Goal: Information Seeking & Learning: Learn about a topic

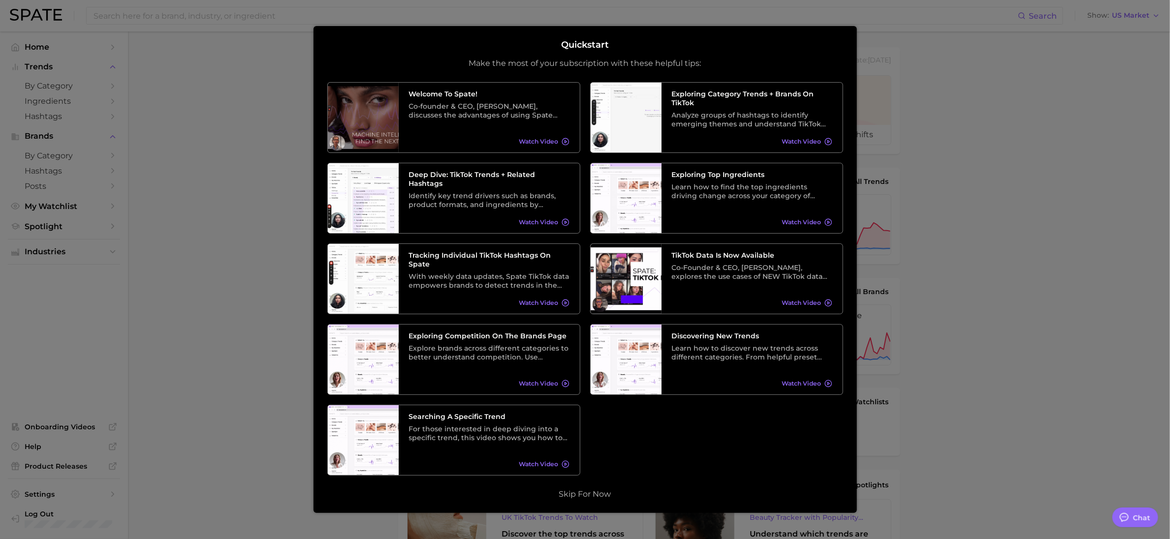
click at [278, 93] on div at bounding box center [585, 401] width 1170 height 803
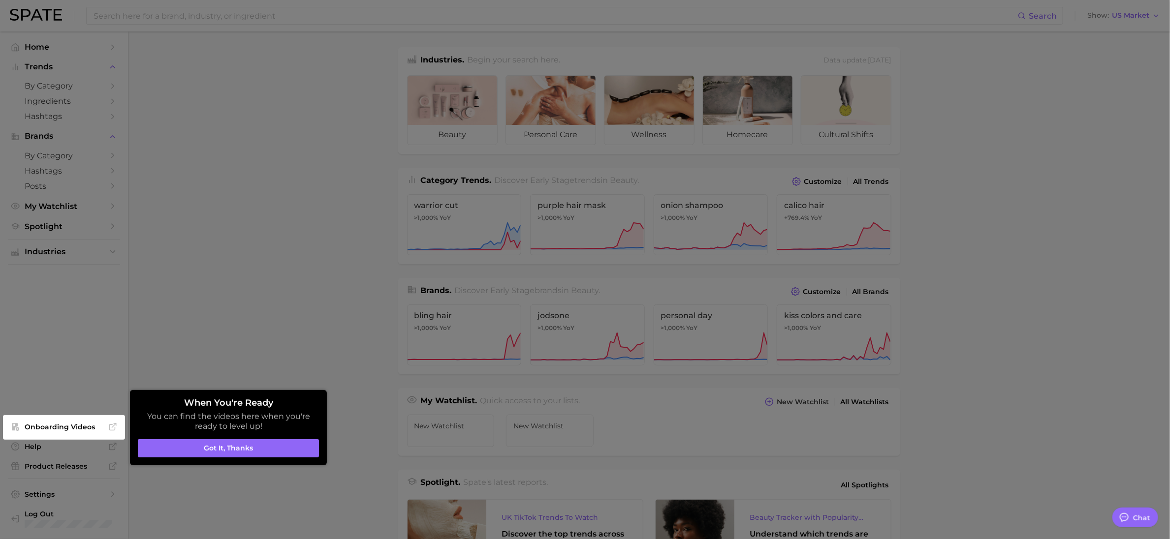
drag, startPoint x: 275, startPoint y: 210, endPoint x: 258, endPoint y: 61, distance: 150.0
click at [275, 209] on div at bounding box center [585, 401] width 1170 height 803
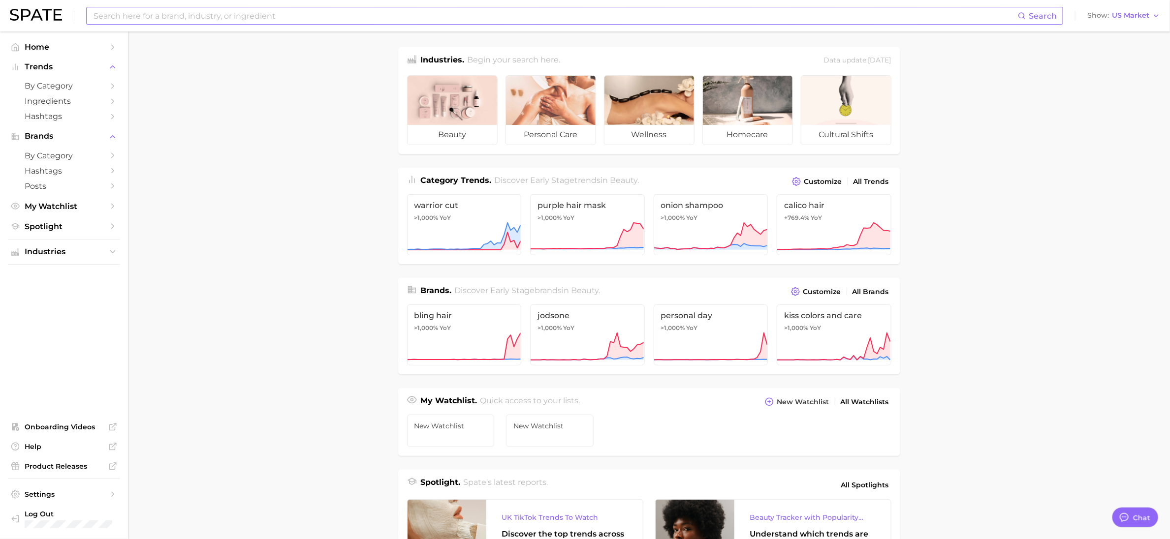
click at [255, 15] on input at bounding box center [555, 15] width 925 height 17
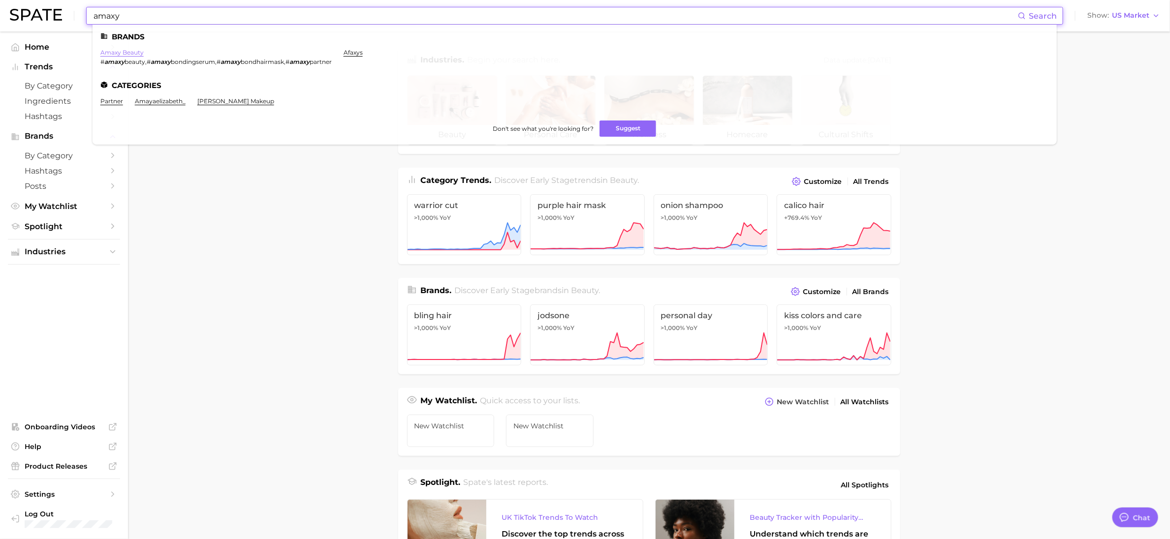
type input "amaxy"
click at [127, 53] on link "amaxy beauty" at bounding box center [121, 52] width 43 height 7
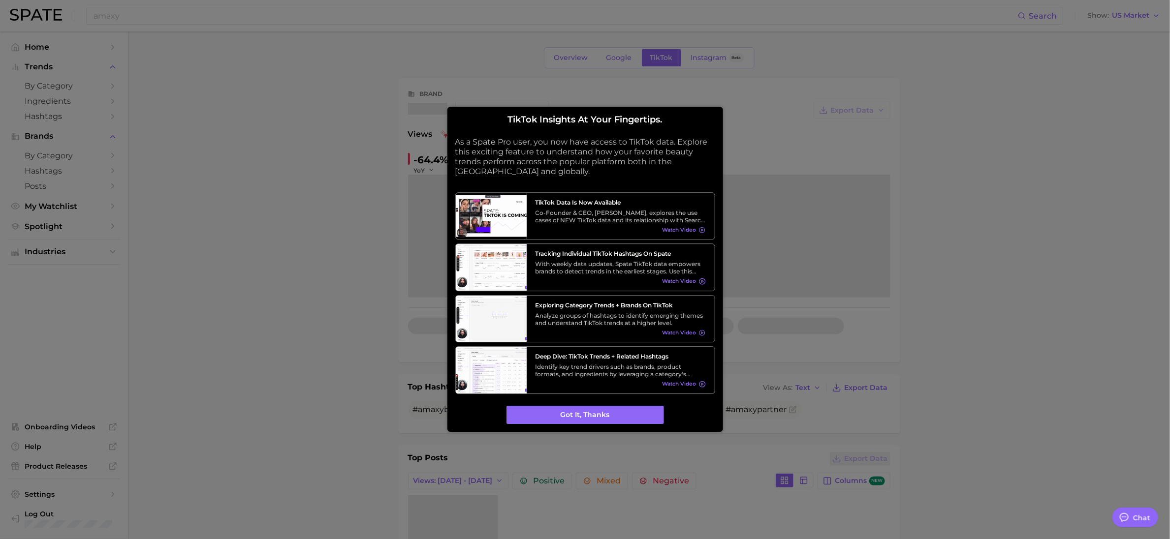
type textarea "x"
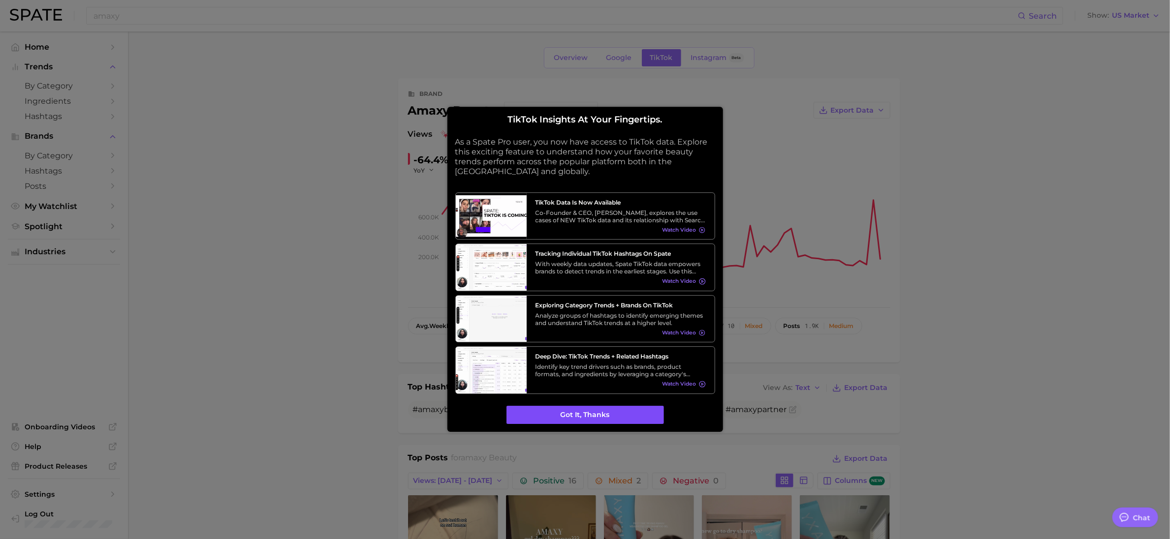
click at [620, 419] on button "Got it, thanks" at bounding box center [584, 415] width 157 height 19
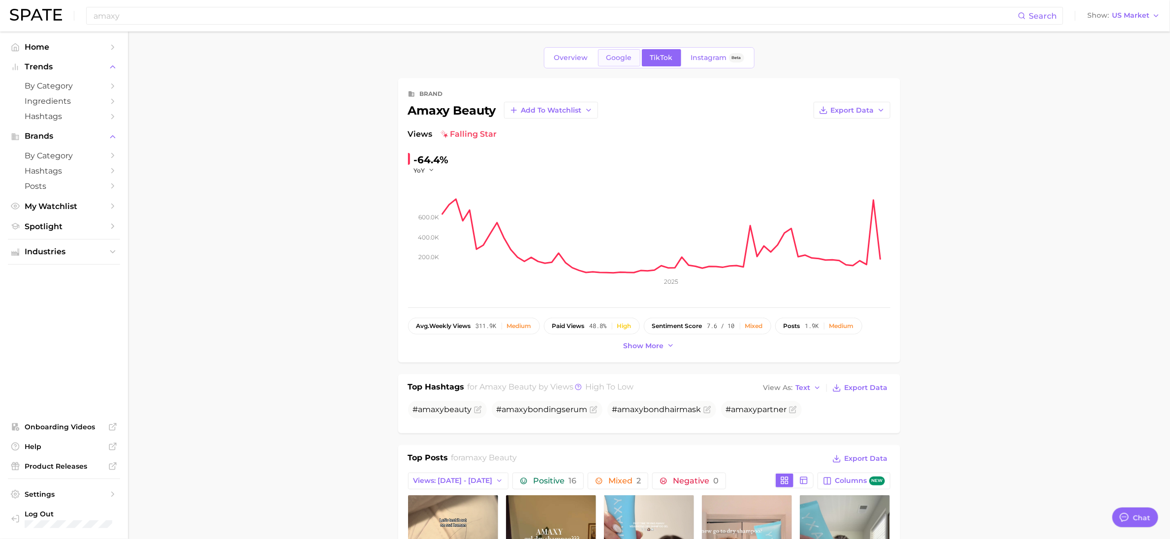
click at [627, 60] on span "Google" at bounding box center [619, 58] width 26 height 8
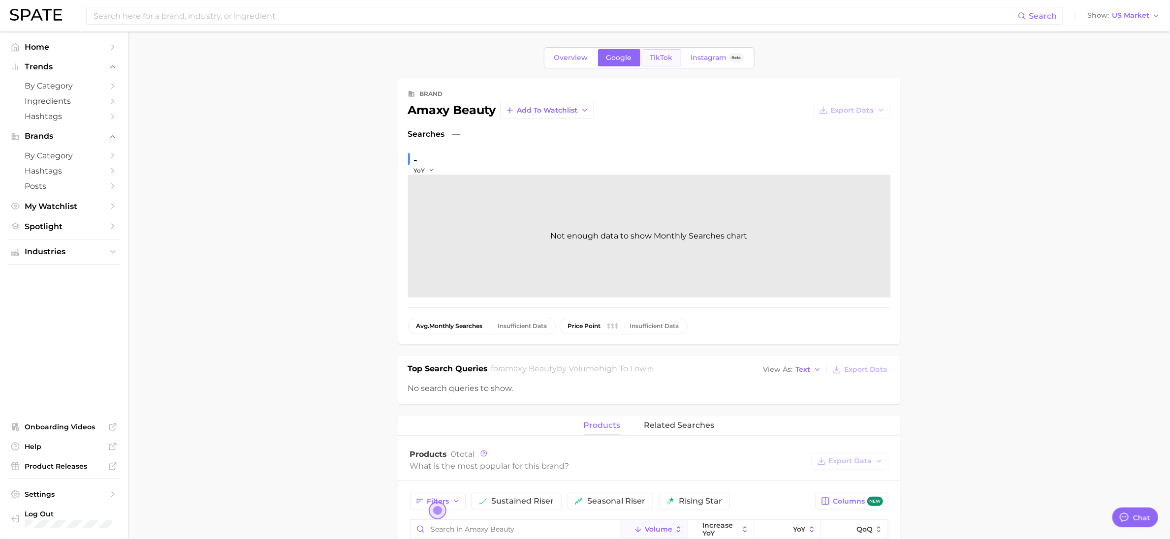
click at [656, 57] on span "TikTok" at bounding box center [661, 58] width 23 height 8
